Goal: Task Accomplishment & Management: Manage account settings

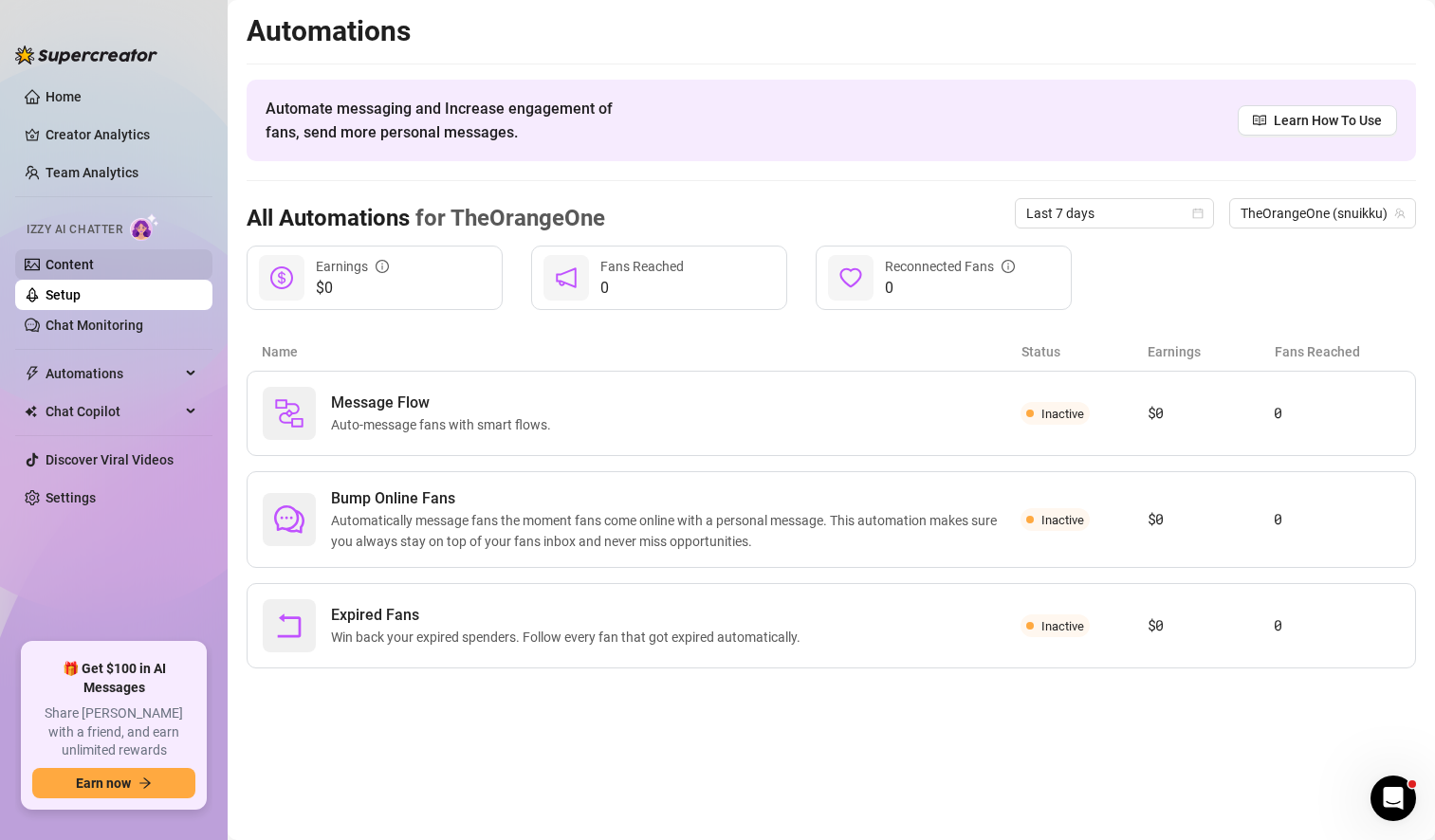
click at [93, 265] on link "Content" at bounding box center [70, 264] width 49 height 15
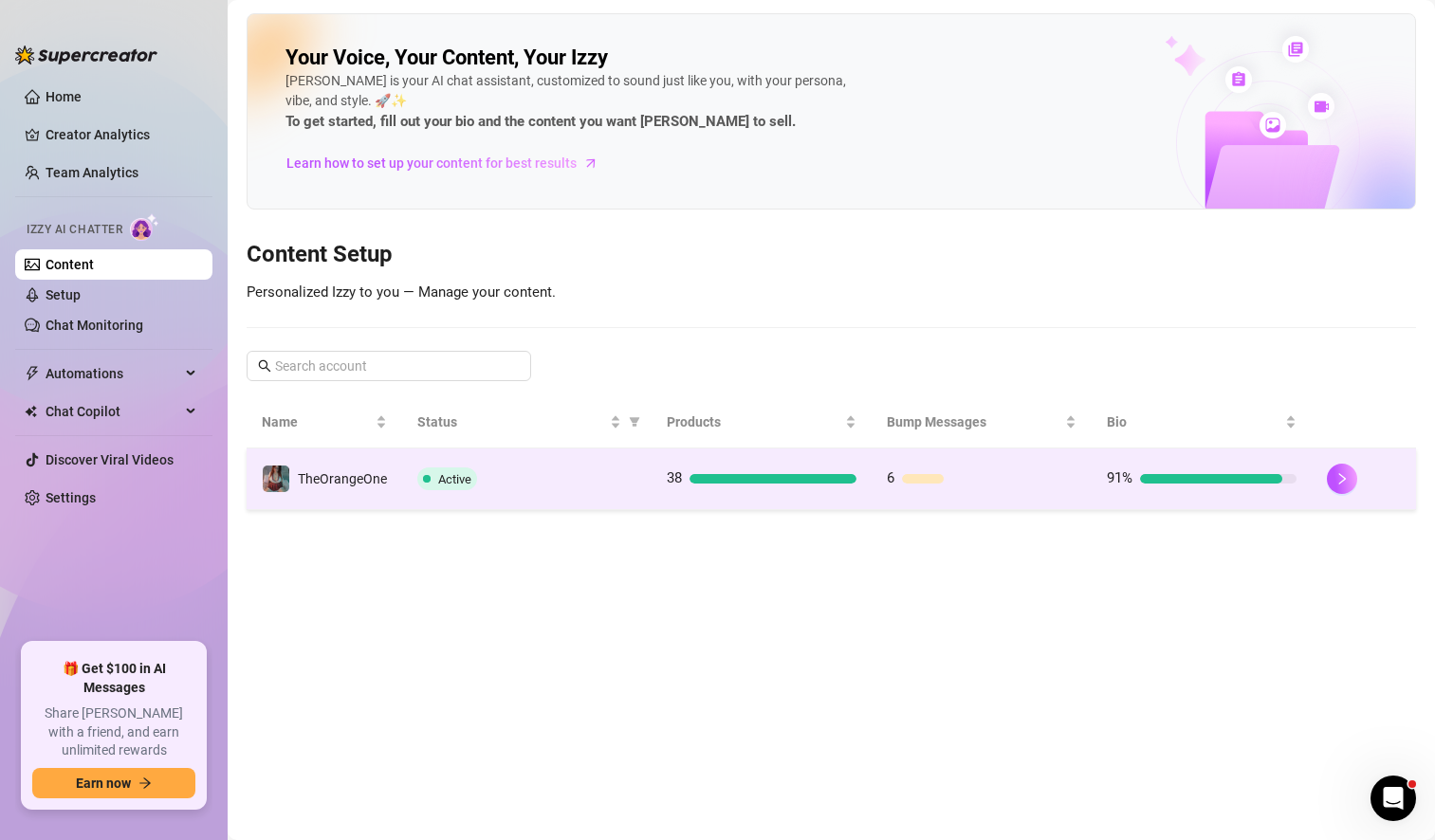
click at [564, 505] on td "Active" at bounding box center [527, 479] width 249 height 62
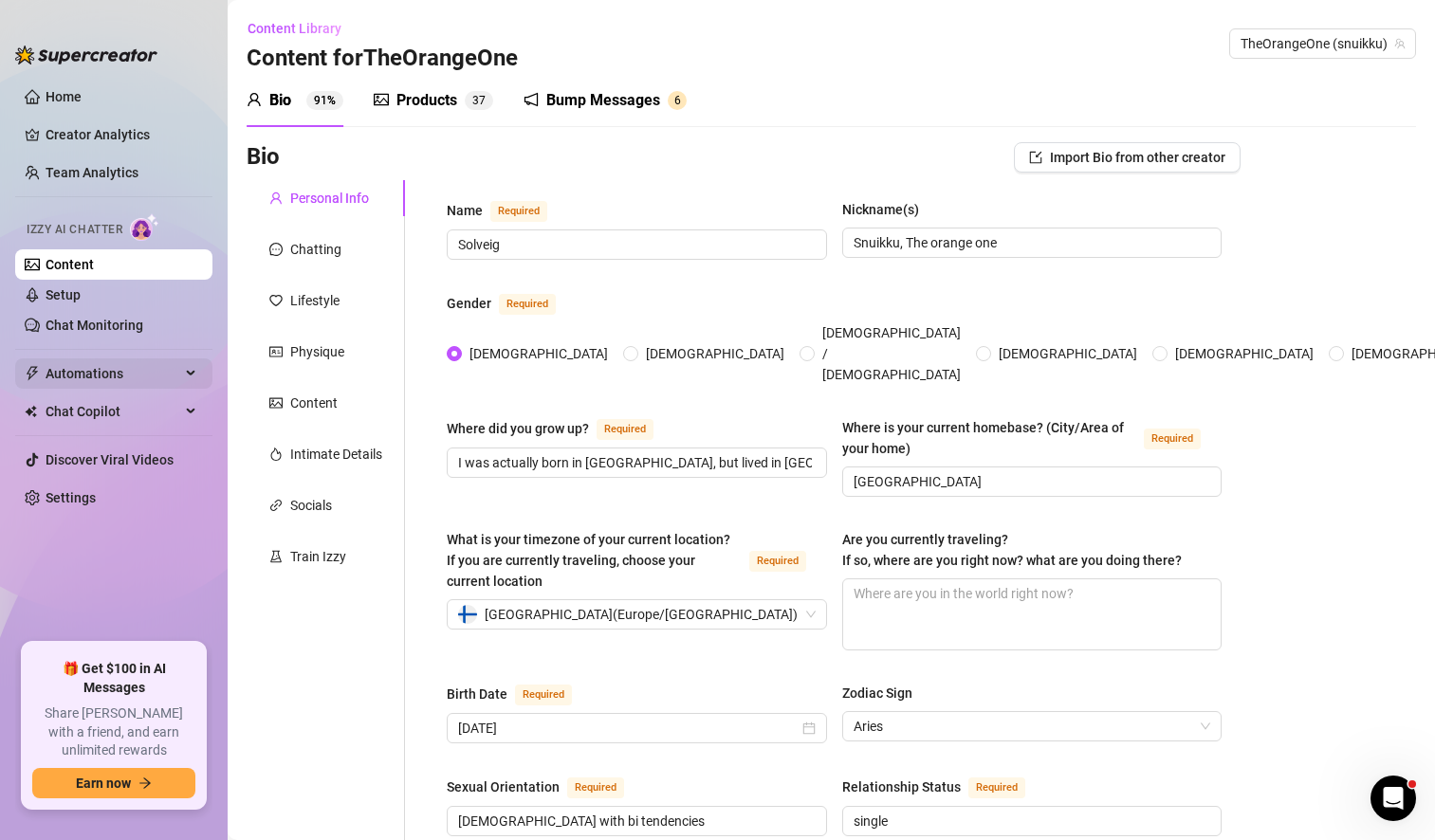
click at [119, 376] on span "Automations" at bounding box center [113, 374] width 135 height 30
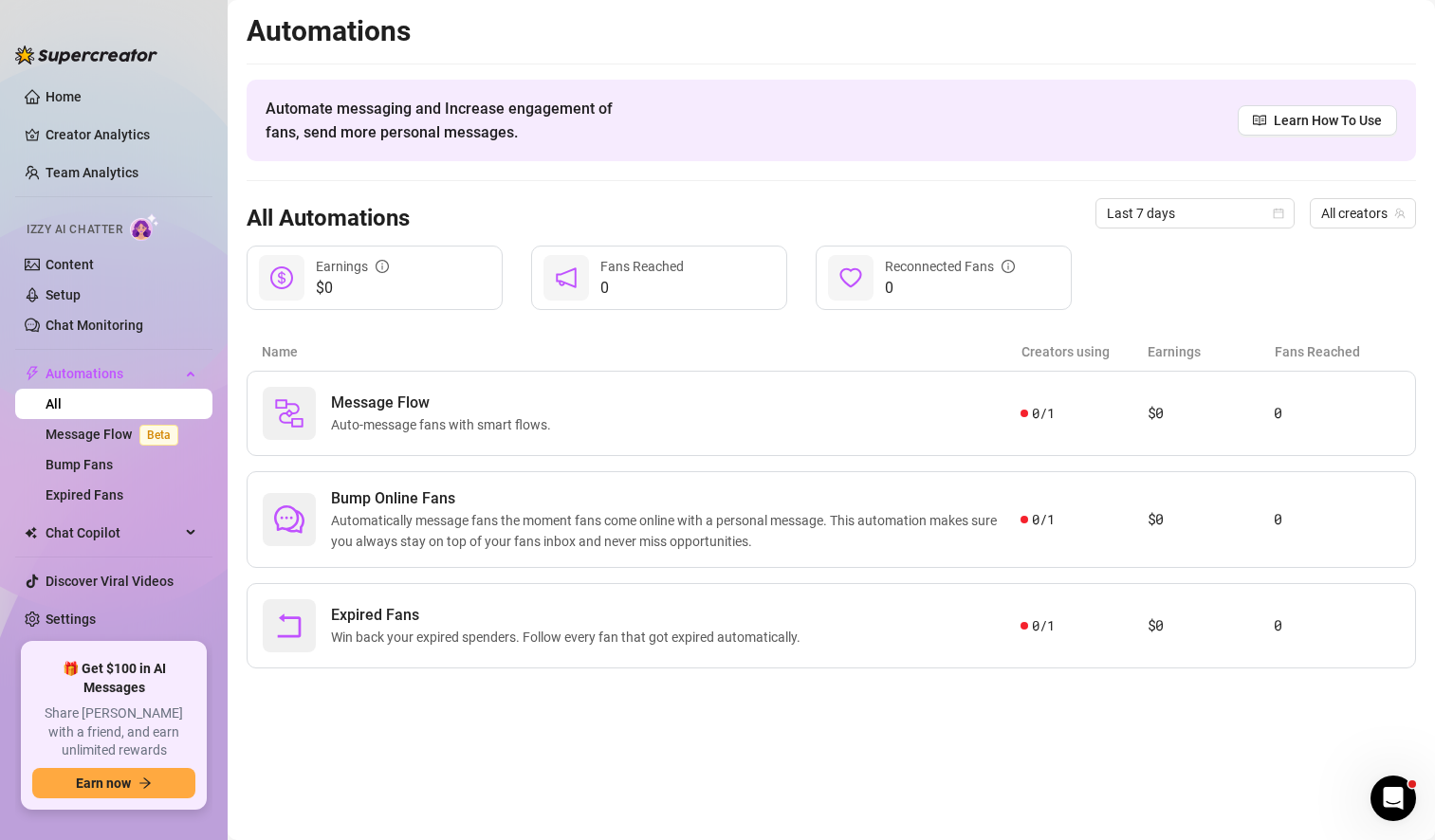
click at [1268, 743] on main "Automations Automate messaging and Increase engagement of fans, send more perso…" at bounding box center [831, 420] width 1208 height 840
click at [118, 496] on link "Expired Fans" at bounding box center [85, 494] width 78 height 15
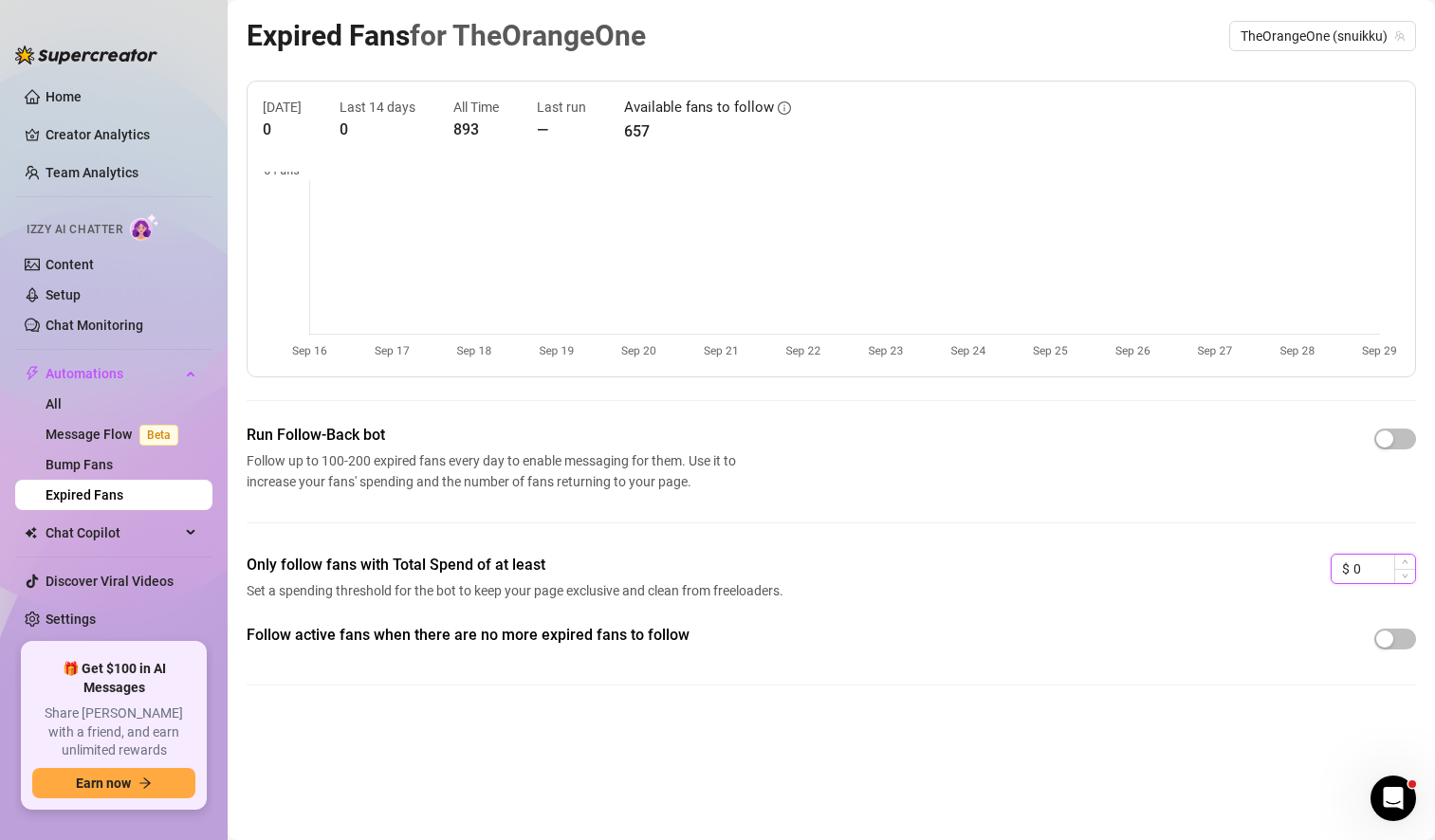
click at [1382, 571] on input "0" at bounding box center [1385, 569] width 62 height 29
type input "50"
click at [1076, 582] on div "Only follow fans with Total Spend of at least Set a spending threshold for the …" at bounding box center [832, 589] width 1170 height 70
click at [1405, 444] on span "button" at bounding box center [1395, 438] width 42 height 21
click at [1403, 638] on span "button" at bounding box center [1395, 639] width 42 height 21
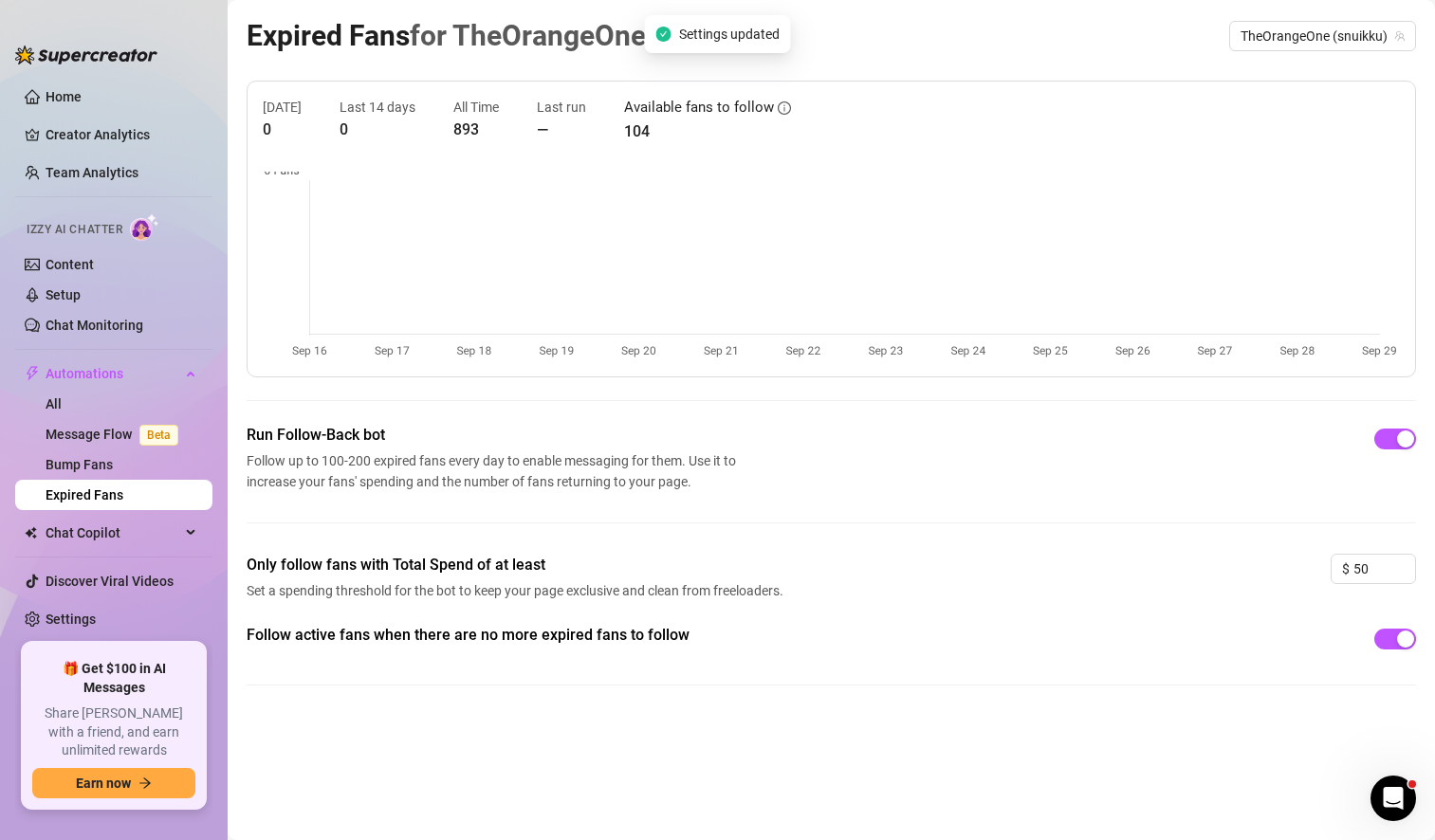
click at [940, 696] on div "Follow active fans when there are no more expired fans to follow" at bounding box center [832, 670] width 1170 height 92
click at [99, 528] on span "Chat Copilot" at bounding box center [113, 533] width 135 height 30
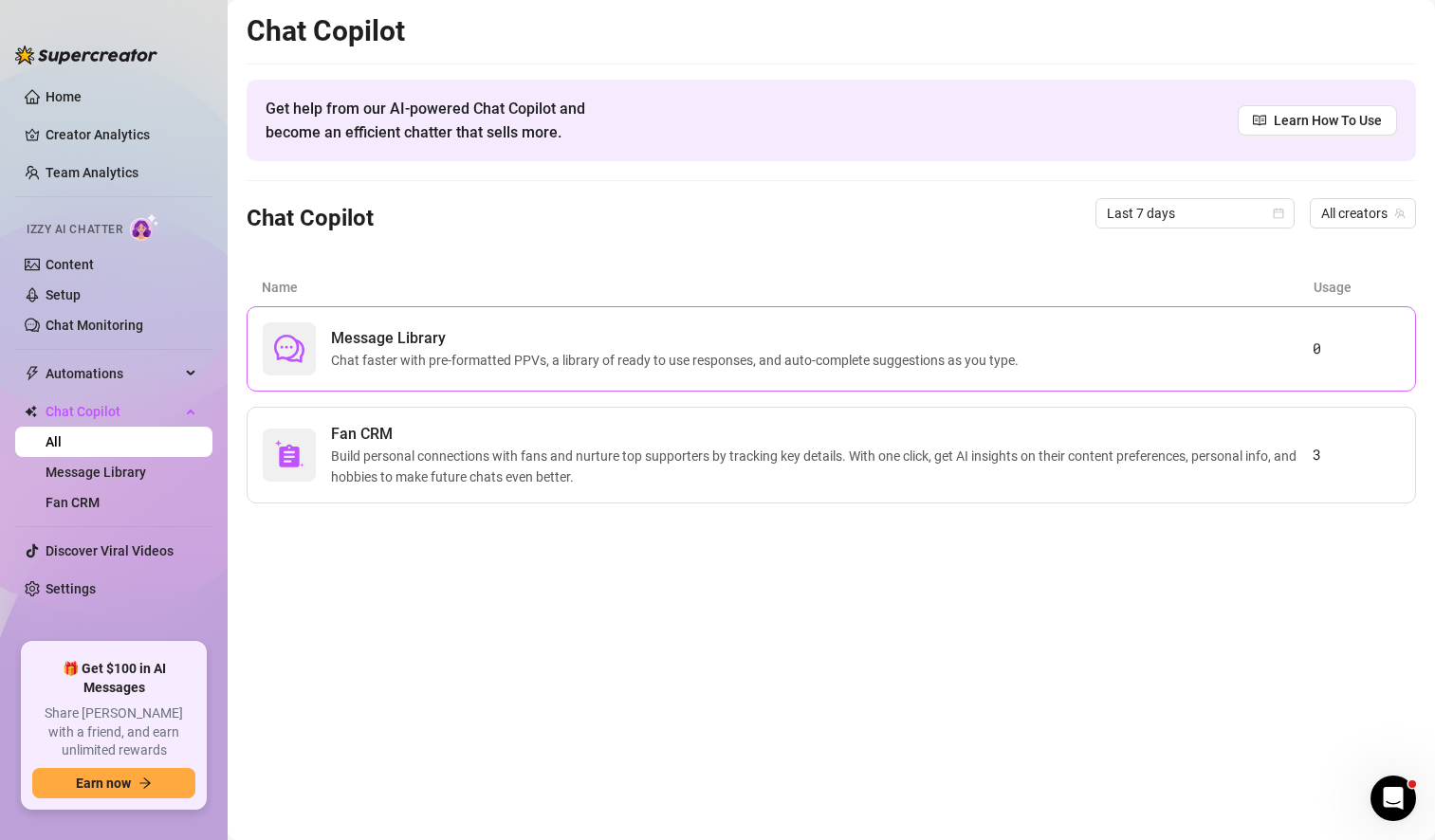
click at [811, 335] on span "Message Library" at bounding box center [679, 338] width 696 height 23
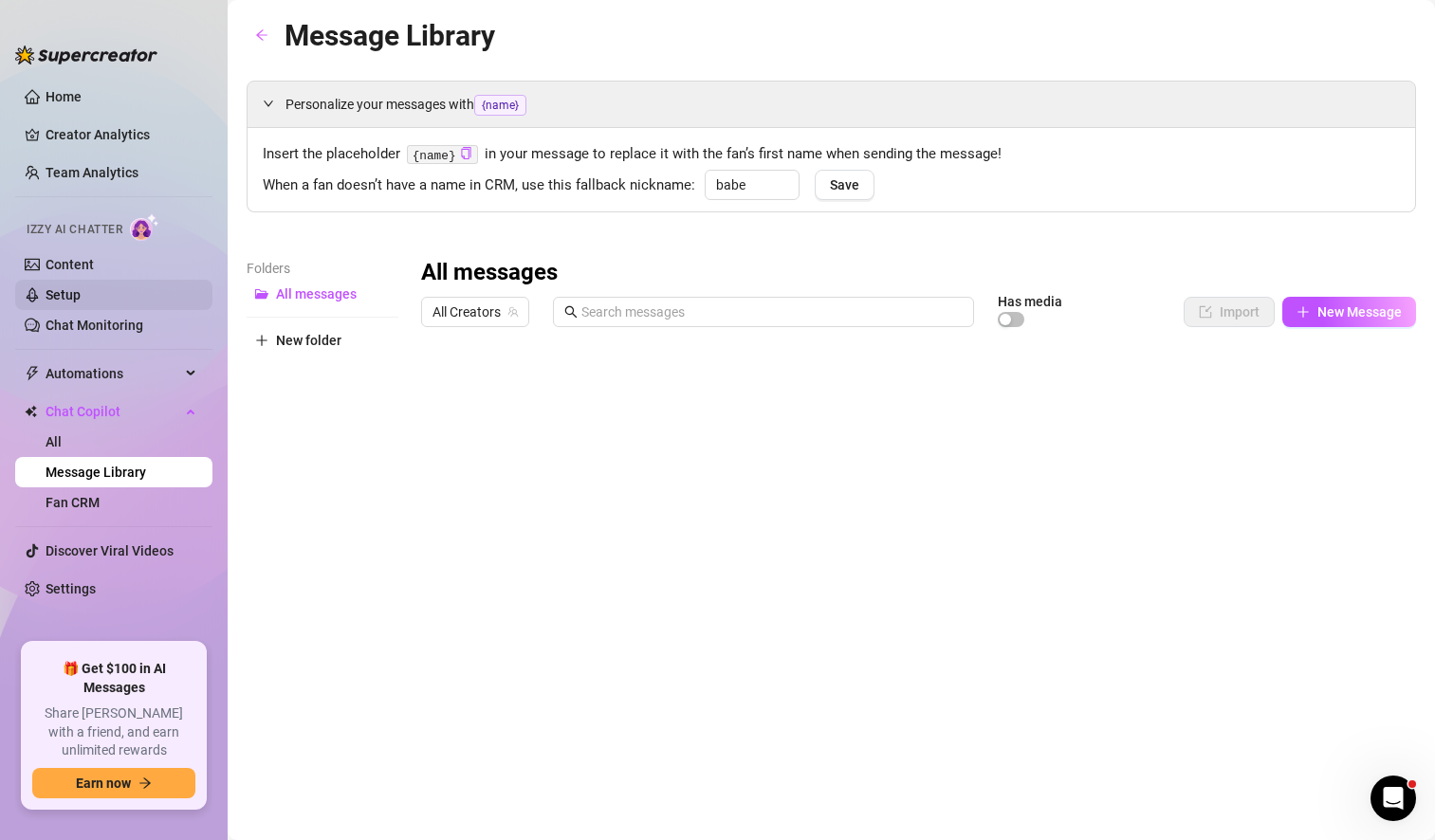
click at [68, 288] on link "Setup" at bounding box center [63, 294] width 35 height 15
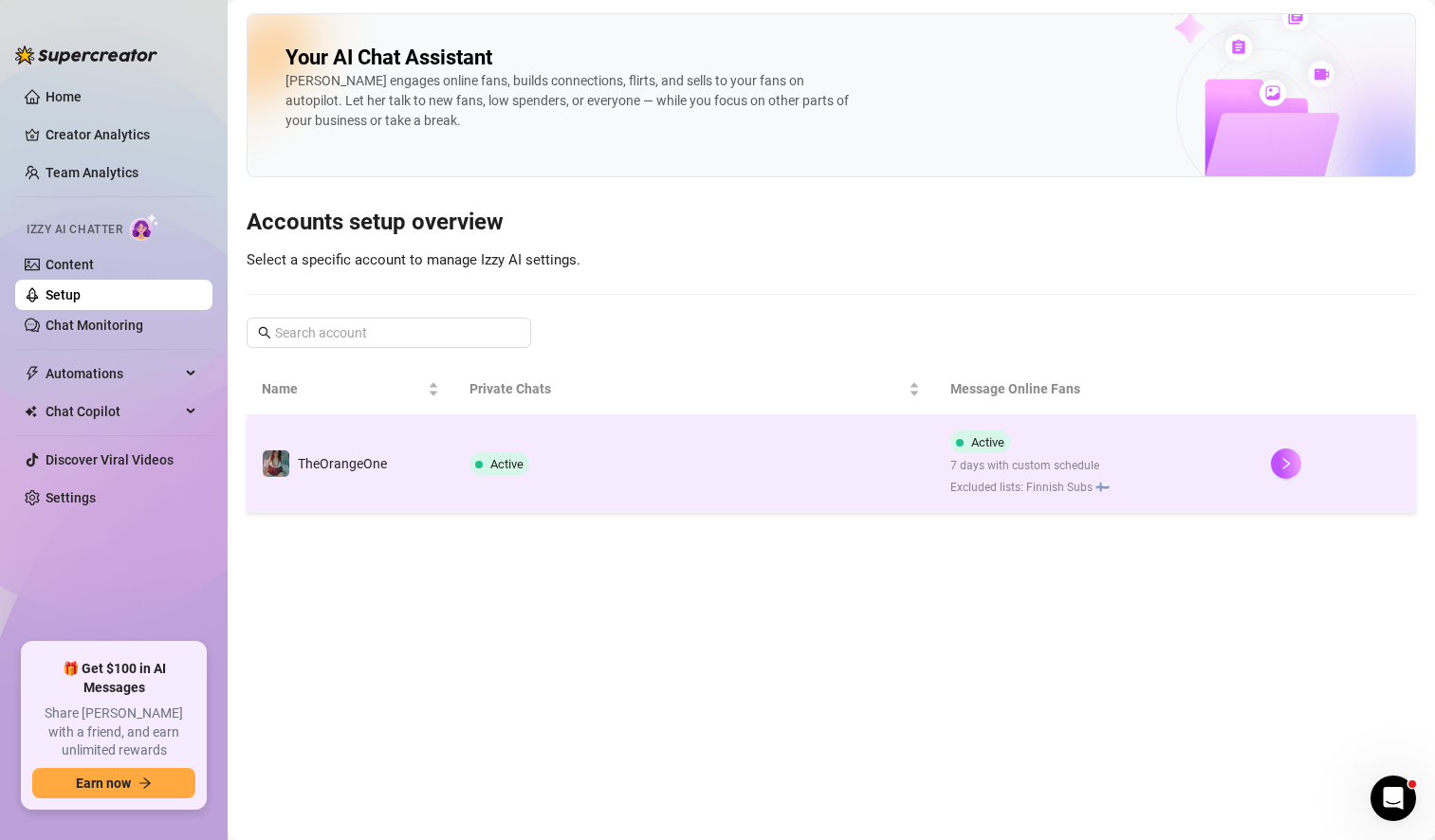
click at [765, 447] on td "Active" at bounding box center [695, 464] width 481 height 98
